Goal: Information Seeking & Learning: Check status

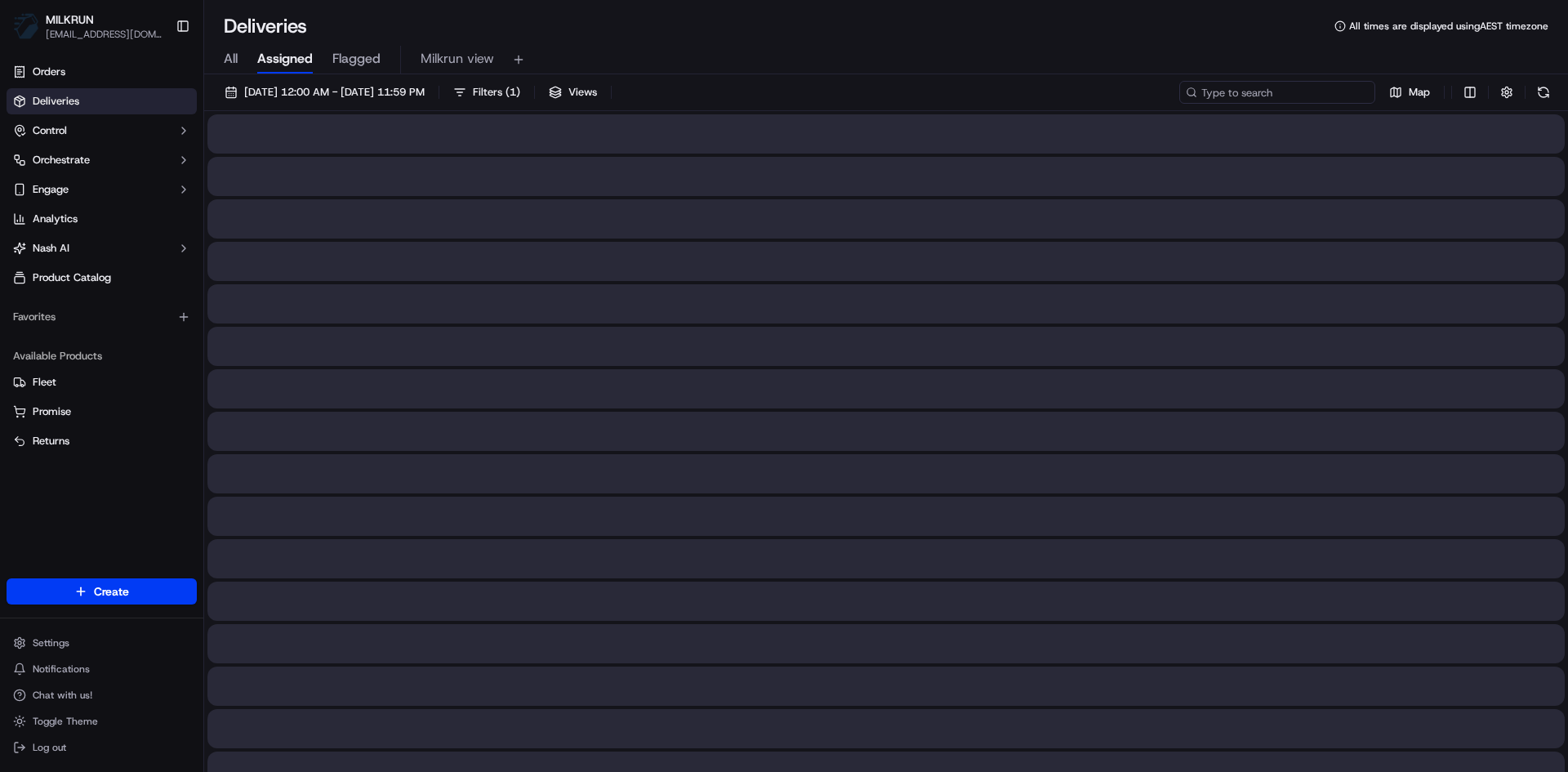
click at [1272, 96] on input at bounding box center [1277, 92] width 196 height 23
paste input "74d9f780-9b69-49e8-b16d-0b86efa33927"
type input "74d9f780-9b69-49e8-b16d-0b86efa33927"
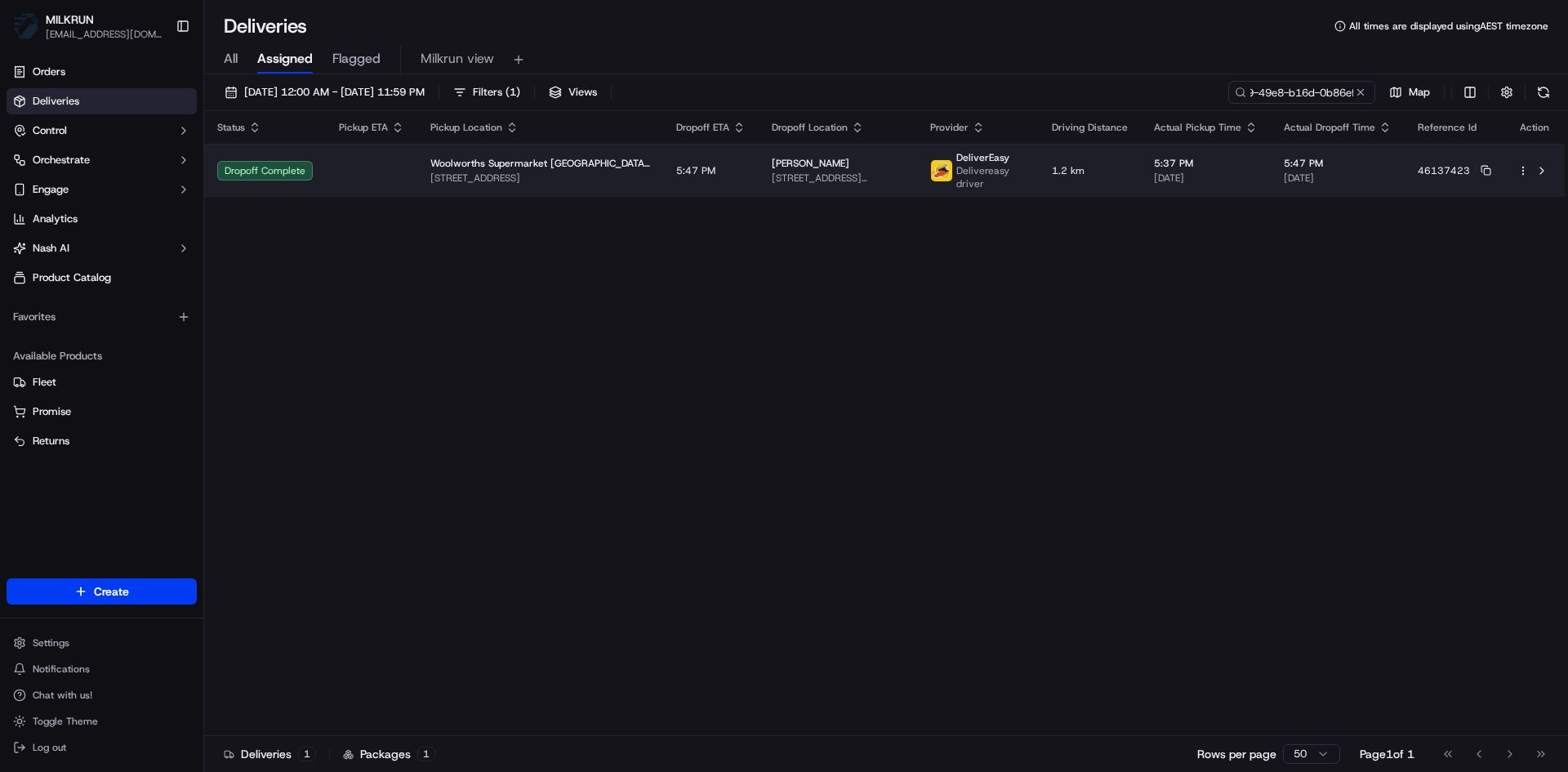
click at [588, 169] on span "Woolworths Supermarket [GEOGRAPHIC_DATA] - [GEOGRAPHIC_DATA]" at bounding box center [540, 163] width 220 height 13
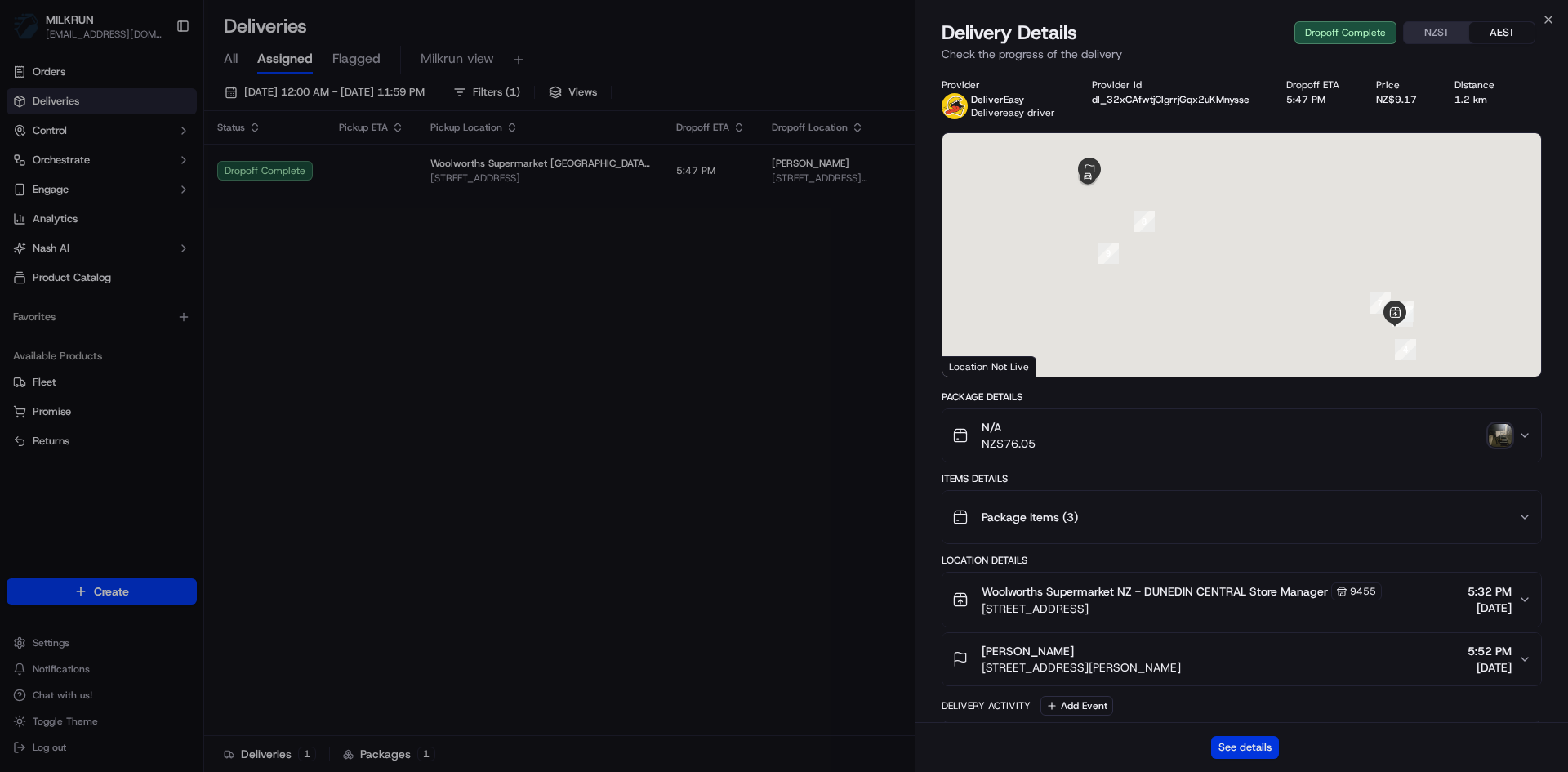
click at [1251, 748] on button "See details" at bounding box center [1245, 747] width 68 height 23
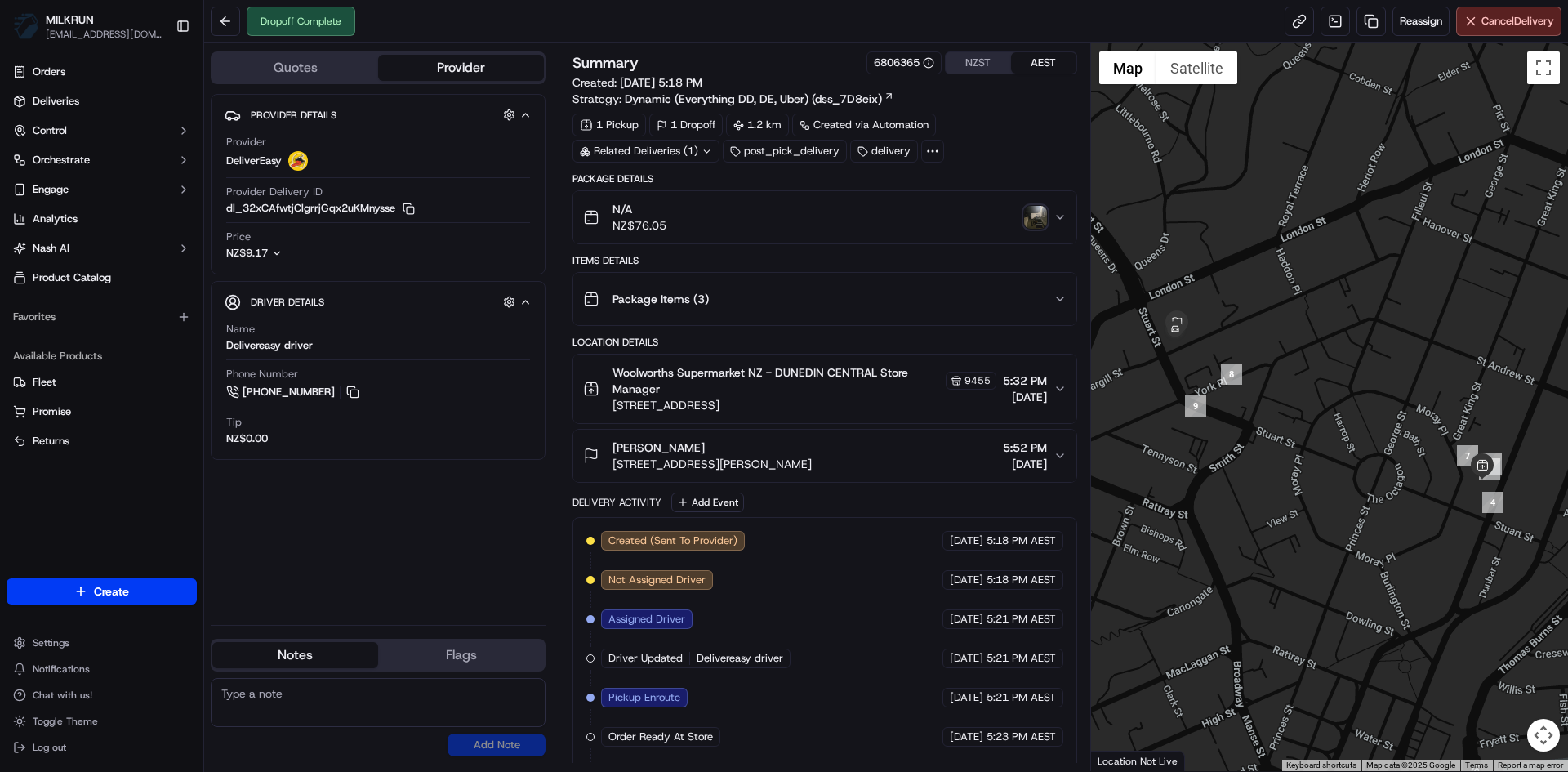
click at [1033, 209] on img "button" at bounding box center [1035, 217] width 23 height 23
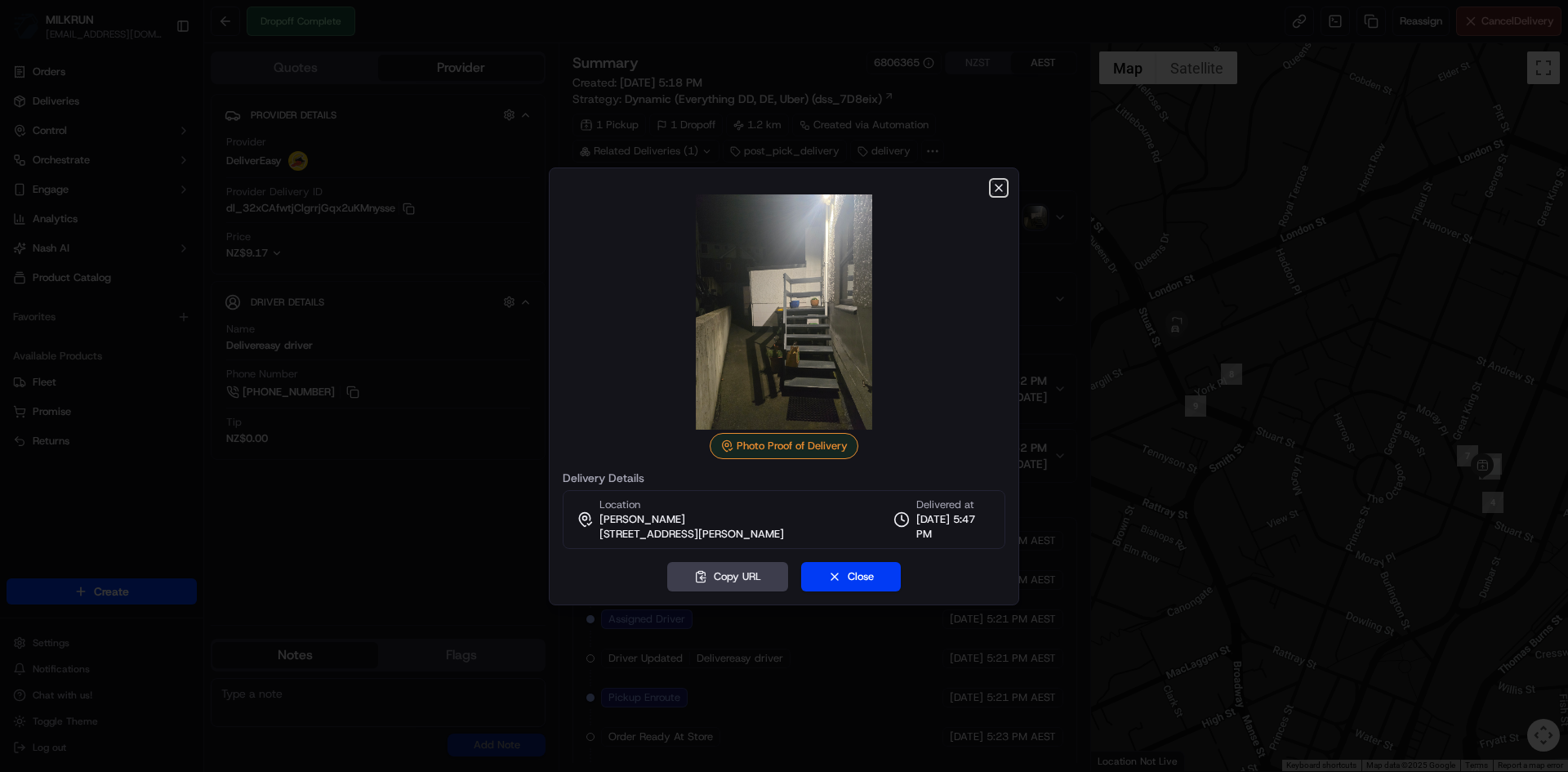
click at [997, 187] on icon "button" at bounding box center [998, 187] width 13 height 13
